Goal: Task Accomplishment & Management: Manage account settings

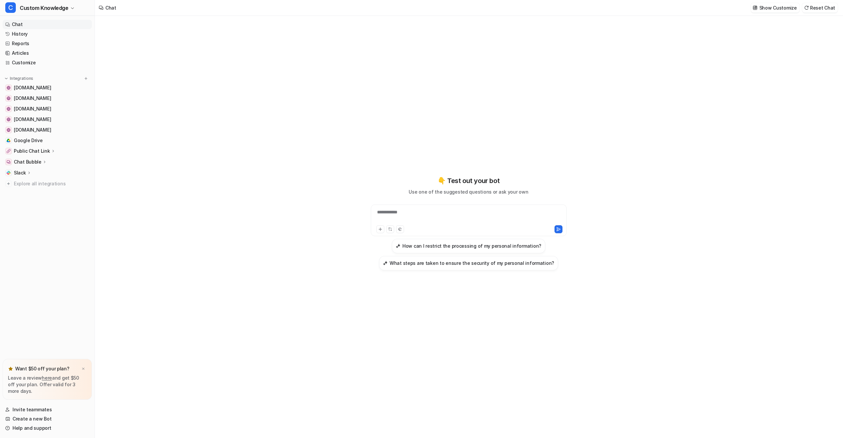
click at [25, 24] on link "Chat" at bounding box center [47, 24] width 89 height 9
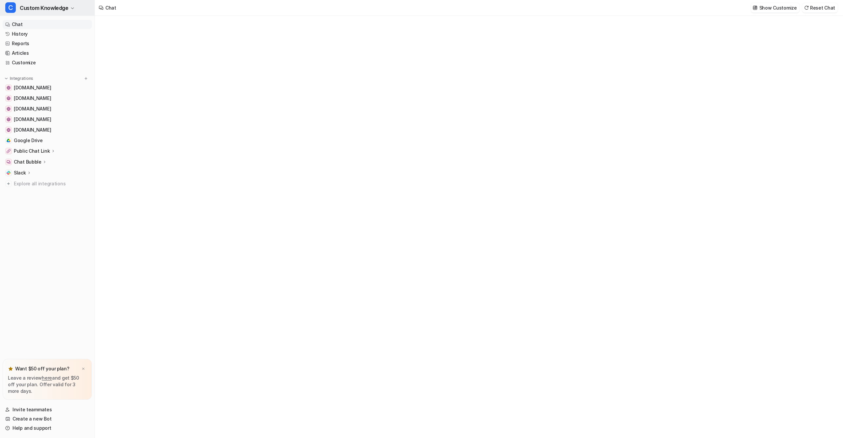
click at [35, 6] on span "Custom Knowledge" at bounding box center [44, 7] width 49 height 9
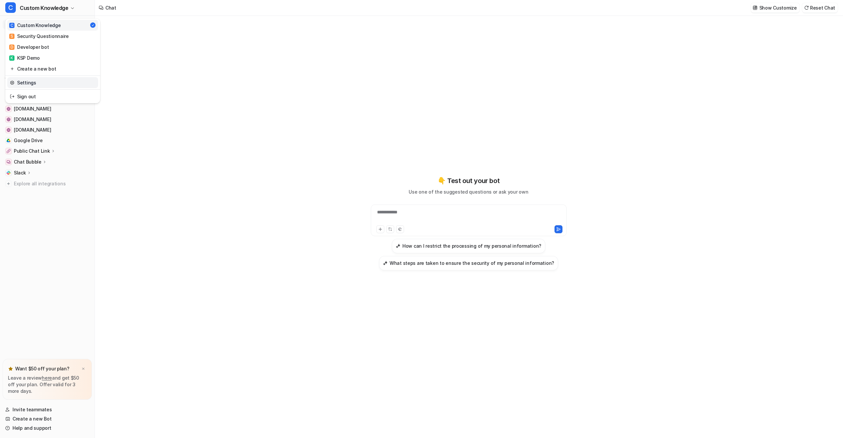
click at [34, 83] on link "Settings" at bounding box center [52, 82] width 91 height 11
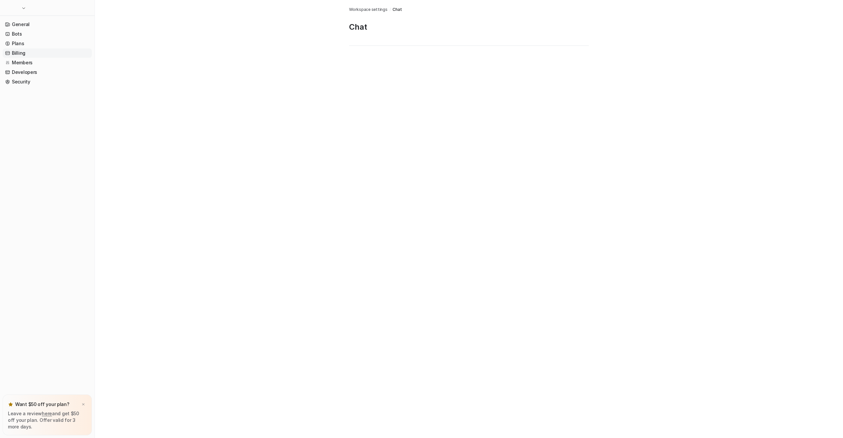
click at [21, 50] on link "Billing" at bounding box center [47, 52] width 89 height 9
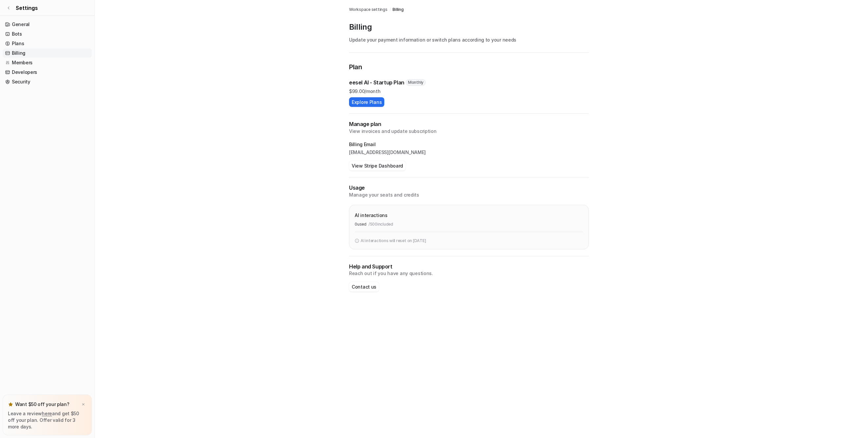
click at [371, 131] on p "View invoices and update subscription" at bounding box center [469, 131] width 240 height 7
click at [368, 127] on h2 "Manage plan" at bounding box center [469, 124] width 240 height 8
click at [368, 129] on p "View invoices and update subscription" at bounding box center [469, 131] width 240 height 7
click at [373, 165] on button "View Stripe Dashboard" at bounding box center [377, 166] width 57 height 10
